Goal: Task Accomplishment & Management: Complete application form

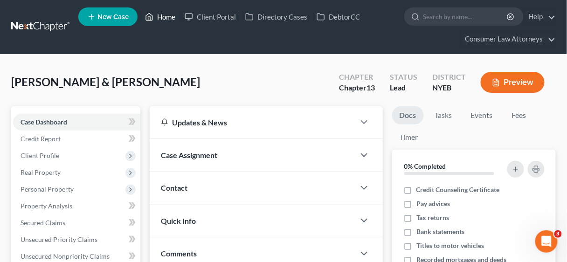
click at [163, 15] on link "Home" at bounding box center [160, 16] width 40 height 17
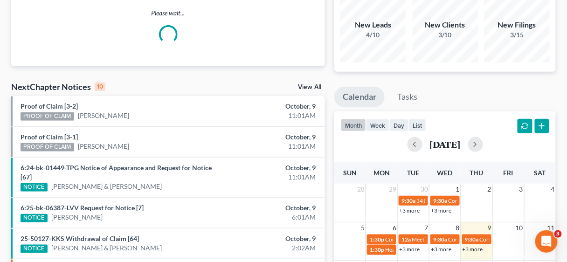
scroll to position [112, 0]
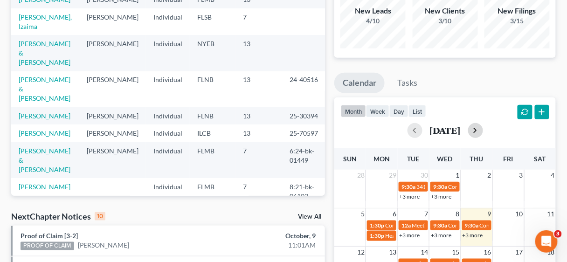
click at [483, 129] on button "button" at bounding box center [475, 130] width 15 height 15
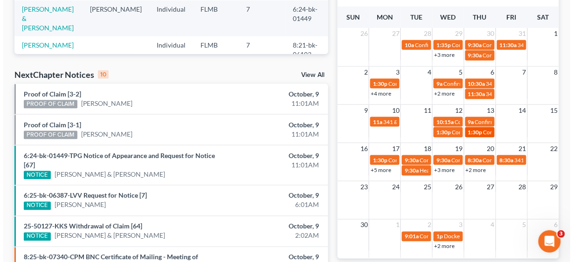
scroll to position [261, 0]
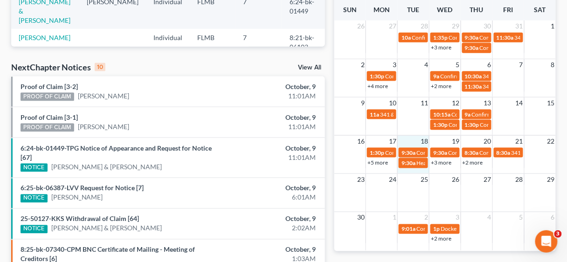
click at [414, 171] on div "16 17 18 19 20 21 22 1:30p Confirmation hearing for [PERSON_NAME] 9:30a Confirm…" at bounding box center [444, 154] width 221 height 38
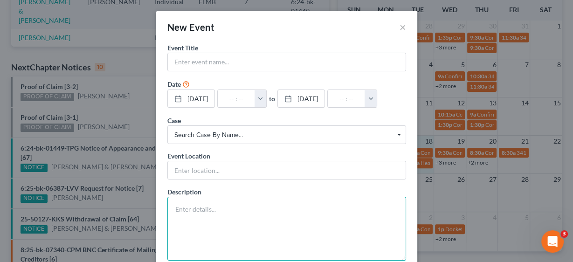
paste textarea "Hearing Rescheduled from [DATE]. (related document:40 Motion for Relief from St…"
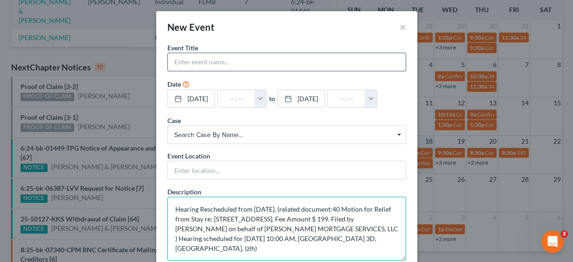
type textarea "Hearing Rescheduled from [DATE]. (related document:40 Motion for Relief from St…"
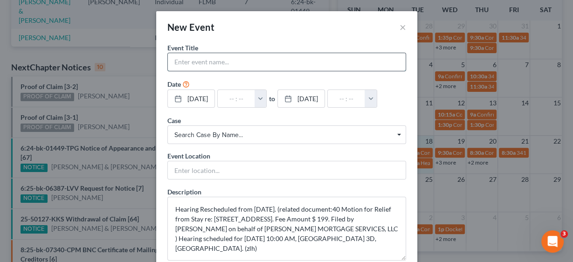
click at [213, 67] on input "text" at bounding box center [287, 62] width 238 height 18
type input "MFR Hearing [PERSON_NAME] & [PERSON_NAME]"
click at [267, 101] on button "button" at bounding box center [260, 99] width 12 height 18
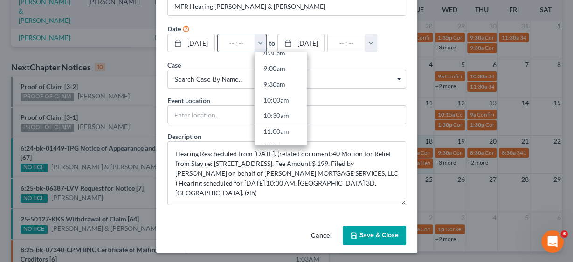
scroll to position [293, 0]
click at [292, 84] on link "10:00am" at bounding box center [280, 84] width 52 height 16
type input "10:00am"
type input "11:00am"
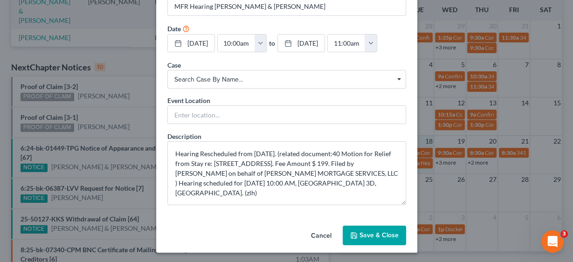
click at [233, 77] on span "Search case by name..." at bounding box center [286, 80] width 225 height 10
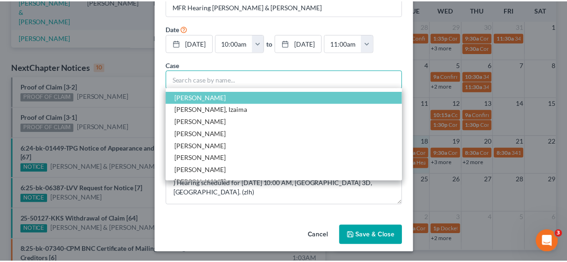
scroll to position [55, 0]
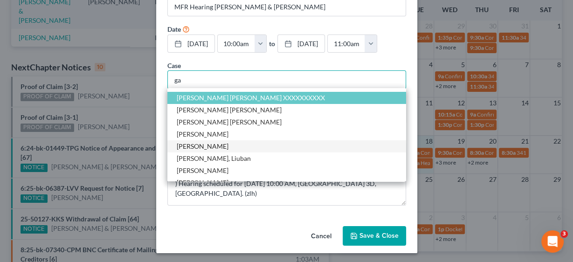
type input "ga"
click at [215, 145] on span "[PERSON_NAME]" at bounding box center [203, 146] width 52 height 8
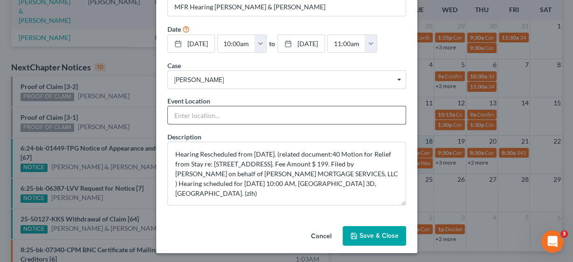
click at [213, 112] on input "text" at bounding box center [287, 115] width 238 height 18
type input "In Person"
click at [371, 234] on button "Save & Close" at bounding box center [374, 236] width 63 height 20
